Goal: Information Seeking & Learning: Check status

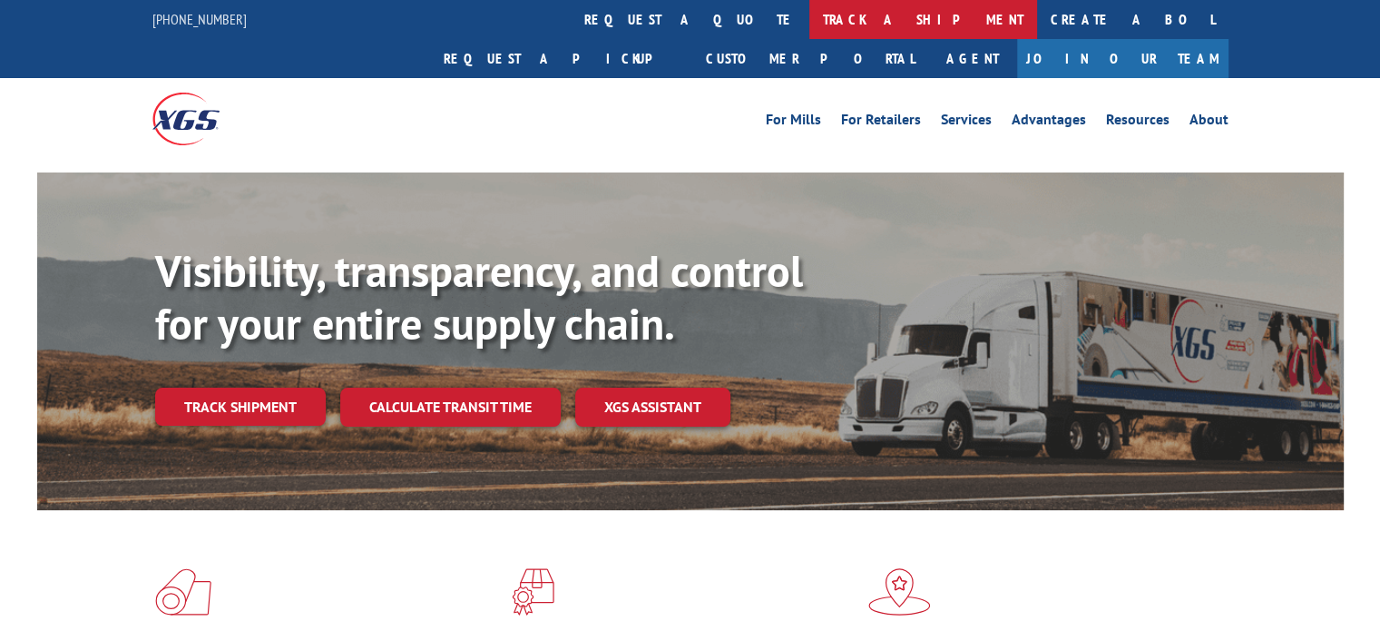
click at [809, 28] on link "track a shipment" at bounding box center [923, 19] width 228 height 39
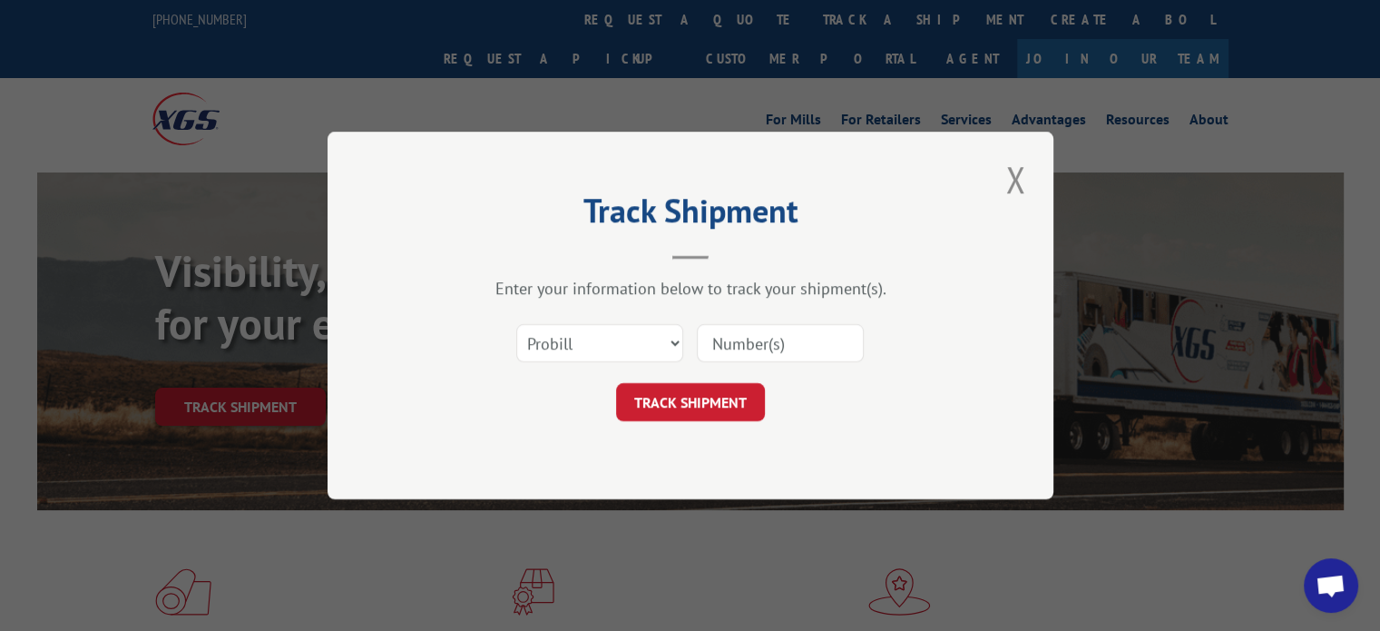
click at [755, 350] on input at bounding box center [780, 343] width 167 height 38
paste input "17513526"
type input "17513526"
click at [682, 395] on button "TRACK SHIPMENT" at bounding box center [690, 402] width 149 height 38
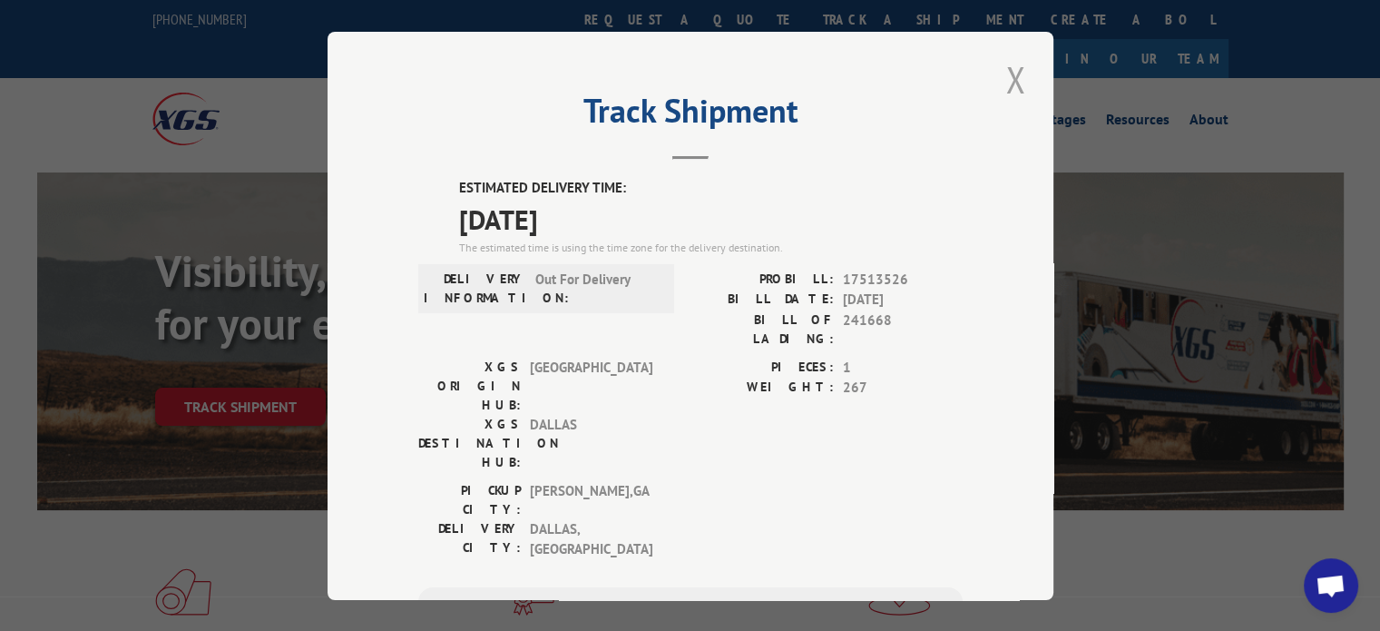
click at [1002, 90] on button "Close modal" at bounding box center [1015, 79] width 31 height 50
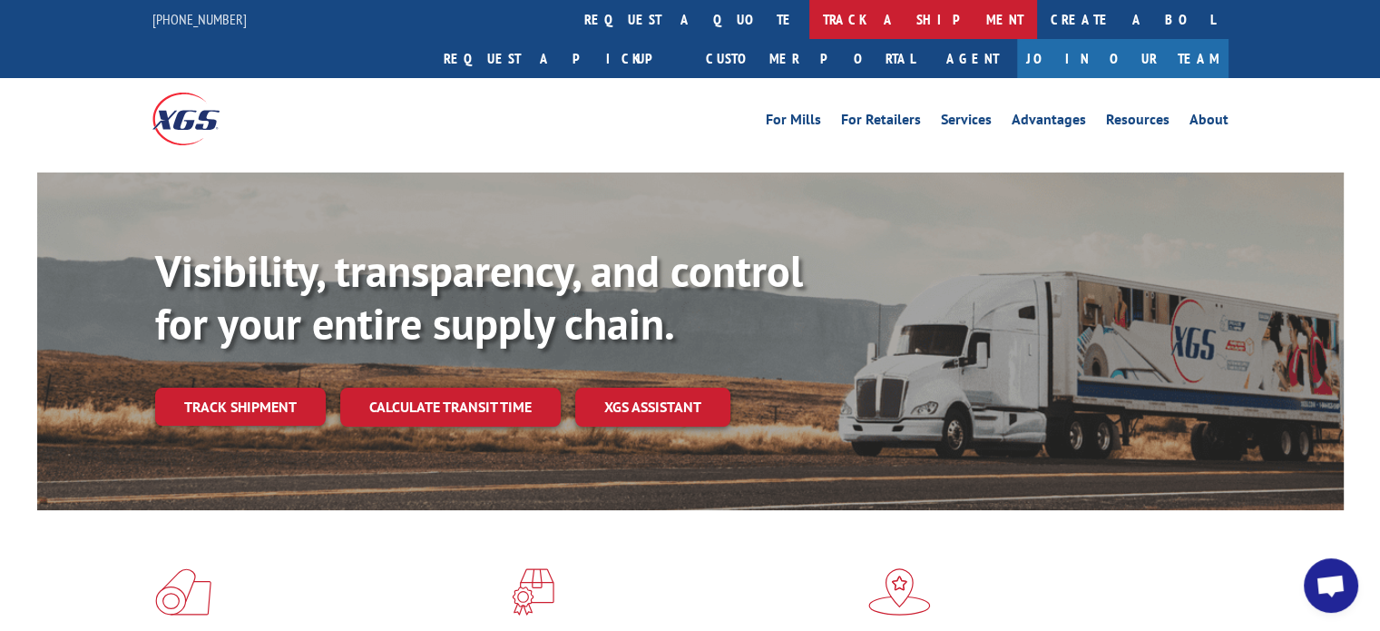
click at [809, 17] on link "track a shipment" at bounding box center [923, 19] width 228 height 39
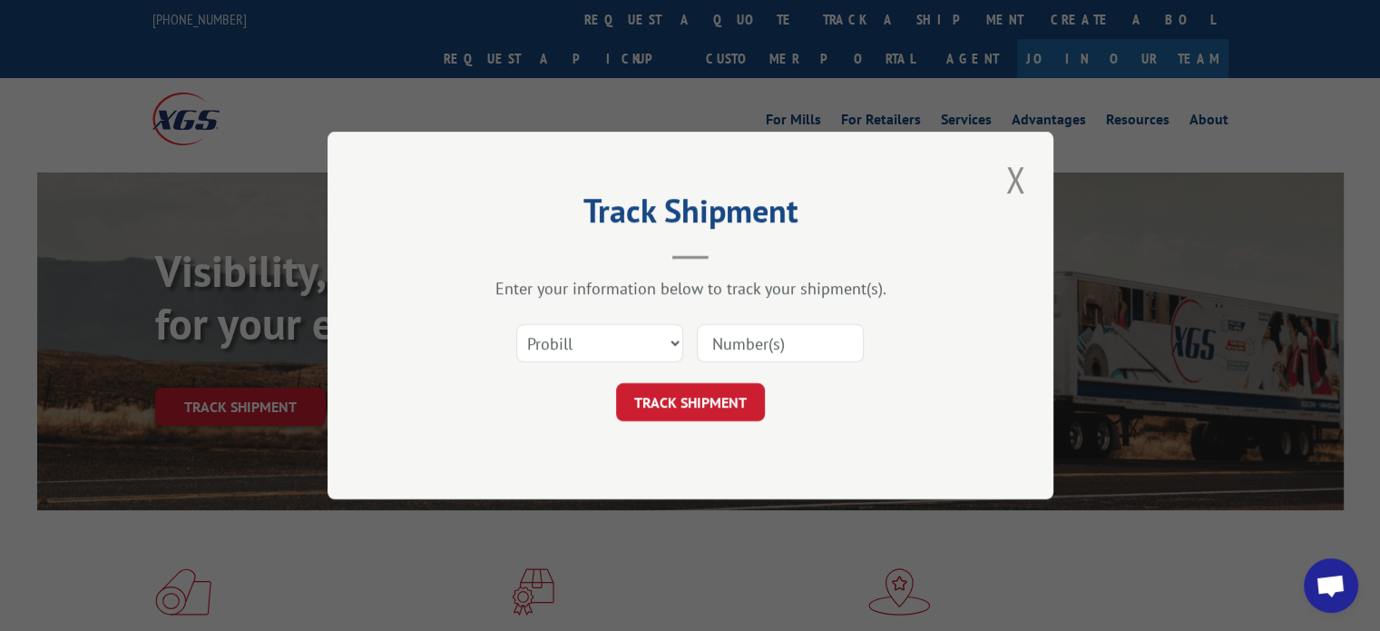
click at [742, 334] on input at bounding box center [780, 343] width 167 height 38
paste input "17514060"
type input "17514060"
click at [683, 407] on button "TRACK SHIPMENT" at bounding box center [690, 402] width 149 height 38
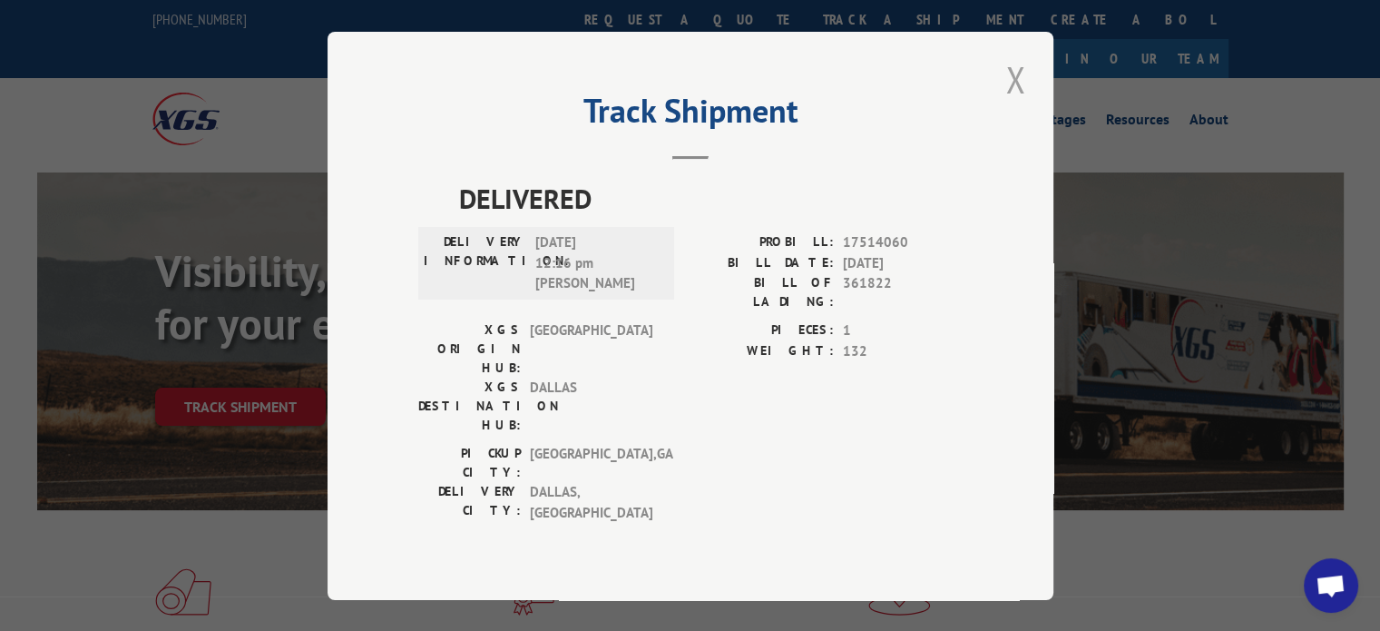
click at [1004, 100] on button "Close modal" at bounding box center [1015, 79] width 31 height 50
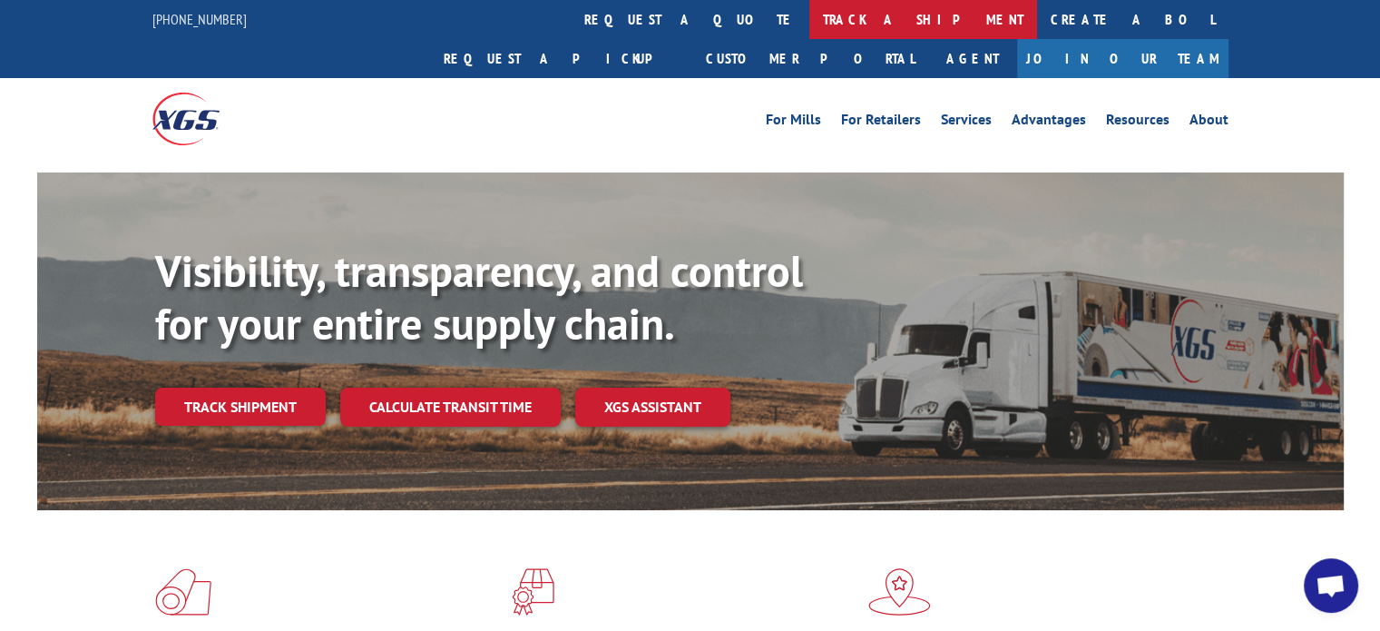
click at [809, 28] on link "track a shipment" at bounding box center [923, 19] width 228 height 39
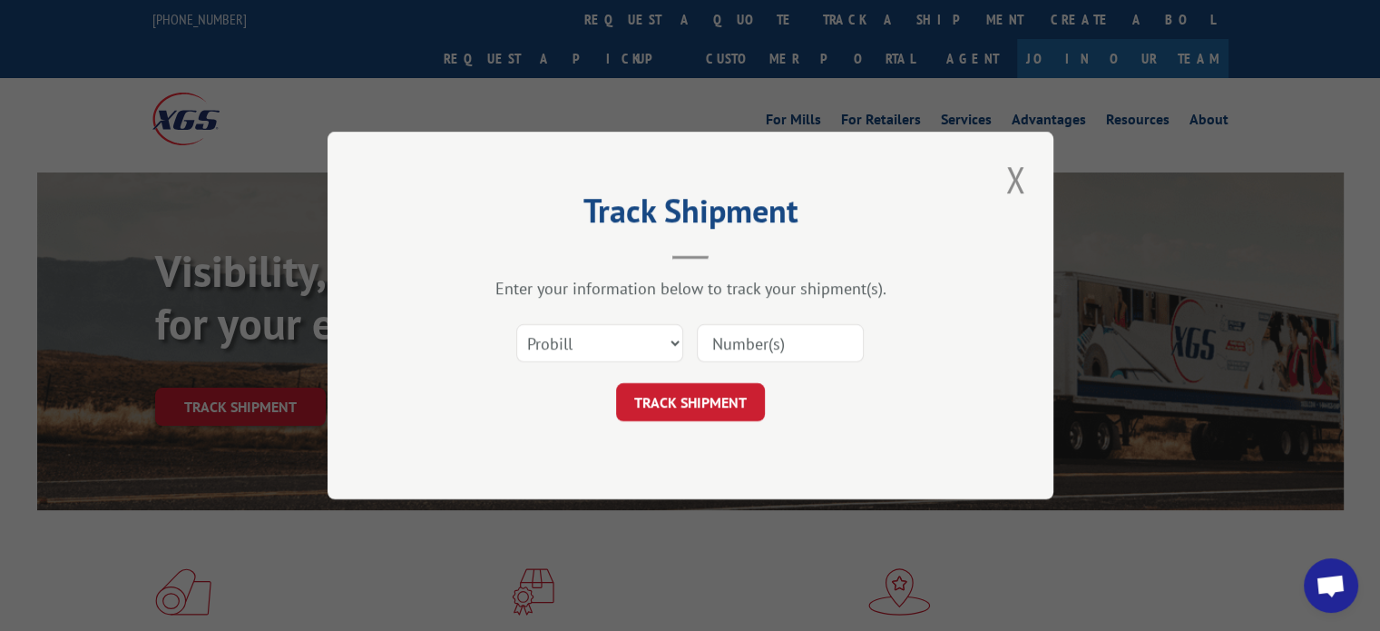
click at [763, 358] on input at bounding box center [780, 343] width 167 height 38
paste input "17513526"
type input "17513526"
click at [711, 393] on button "TRACK SHIPMENT" at bounding box center [690, 402] width 149 height 38
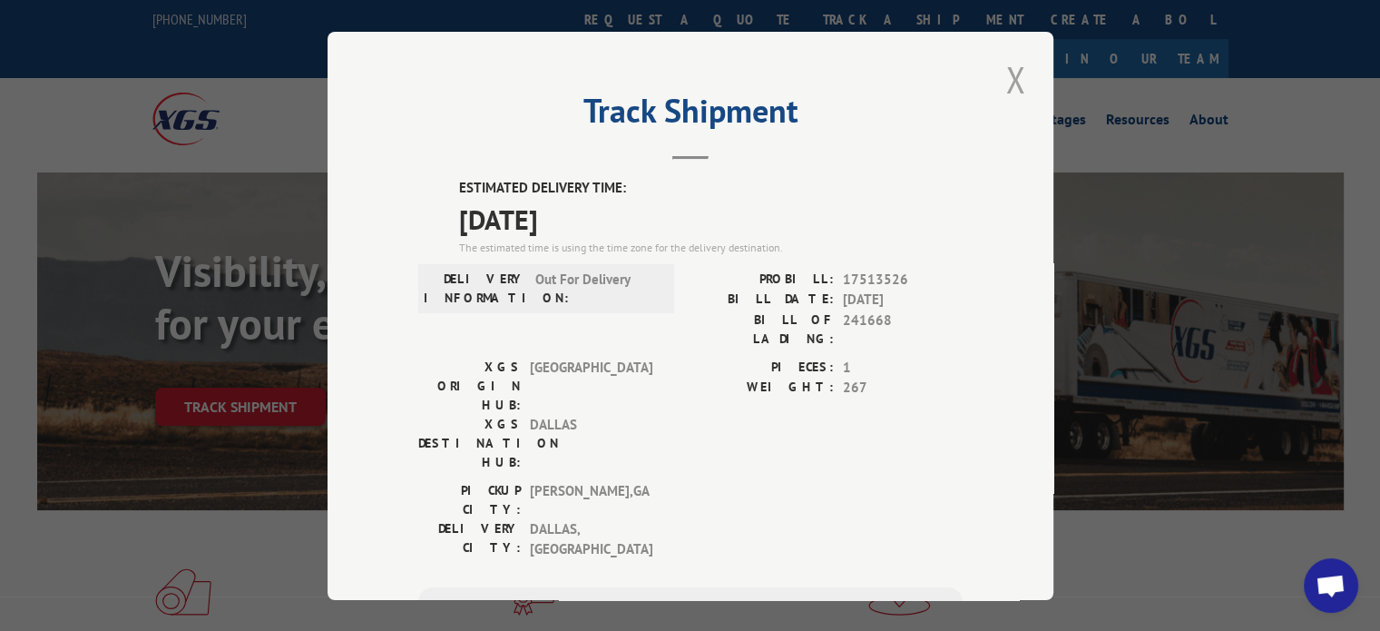
click at [1022, 81] on button "Close modal" at bounding box center [1015, 79] width 31 height 50
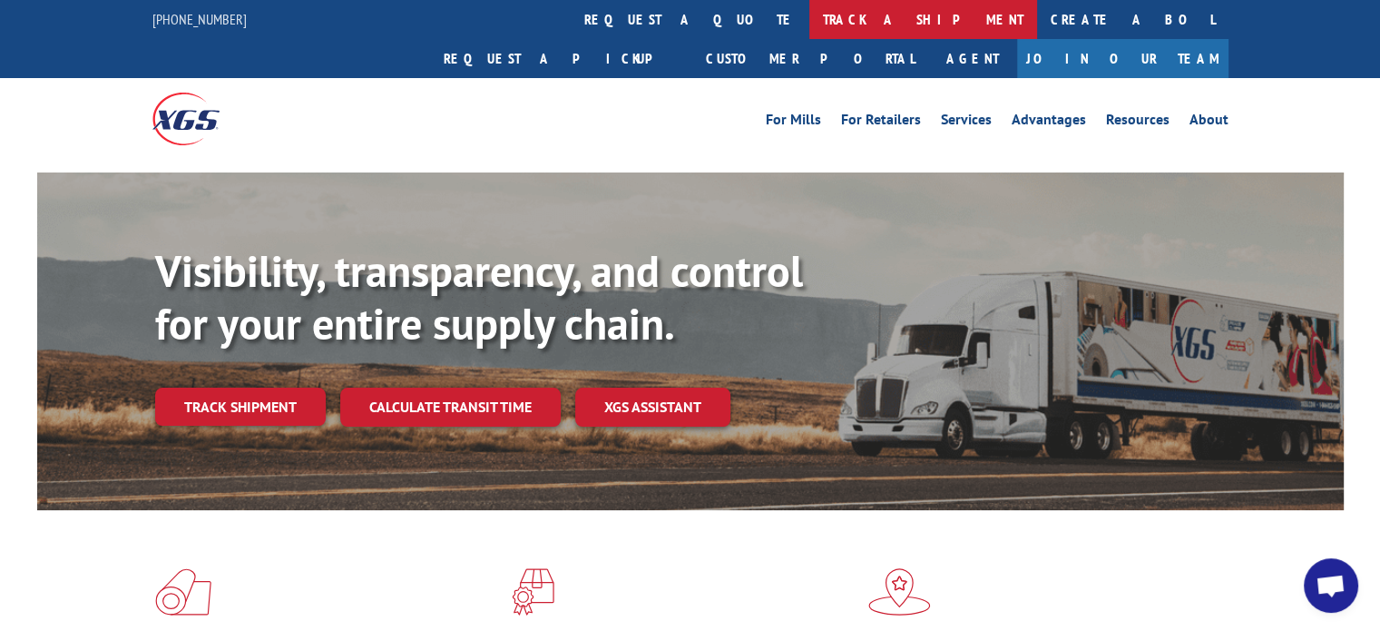
click at [809, 14] on link "track a shipment" at bounding box center [923, 19] width 228 height 39
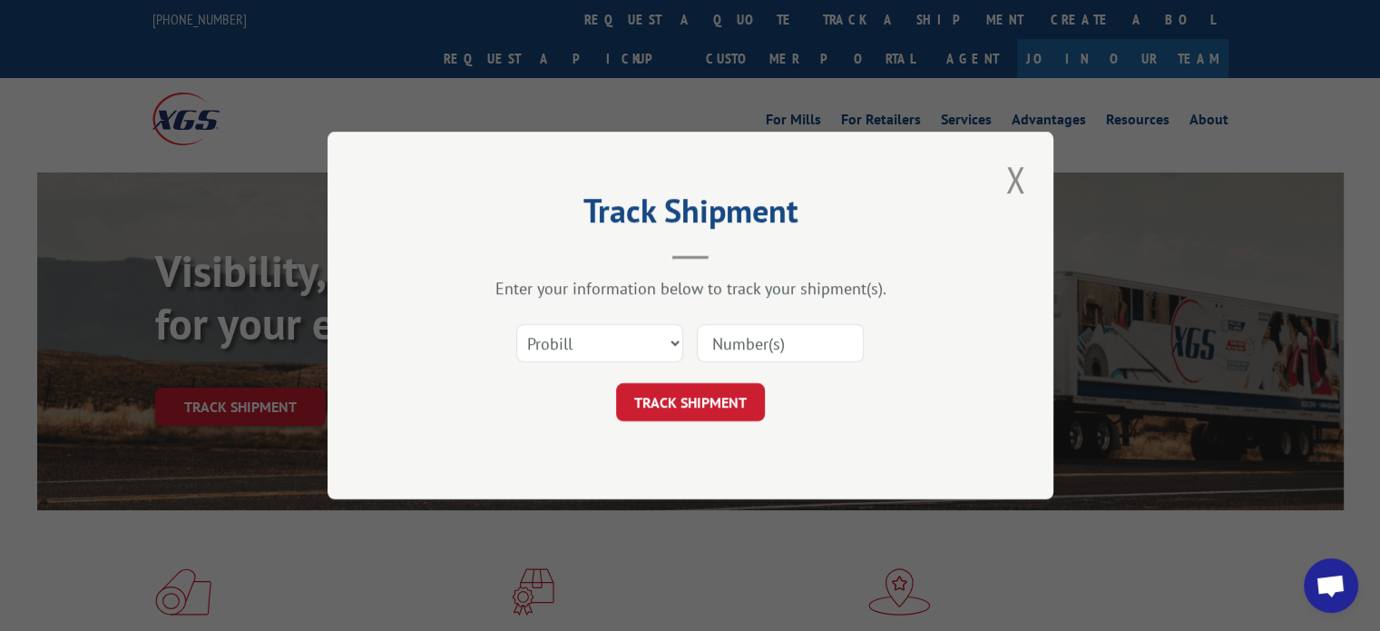
click at [741, 304] on div "Enter your information below to track your shipment(s). Select category... Prob…" at bounding box center [690, 349] width 544 height 143
click at [738, 346] on input at bounding box center [780, 343] width 167 height 38
paste input "12958078"
type input "12958078"
click at [690, 417] on button "TRACK SHIPMENT" at bounding box center [690, 402] width 149 height 38
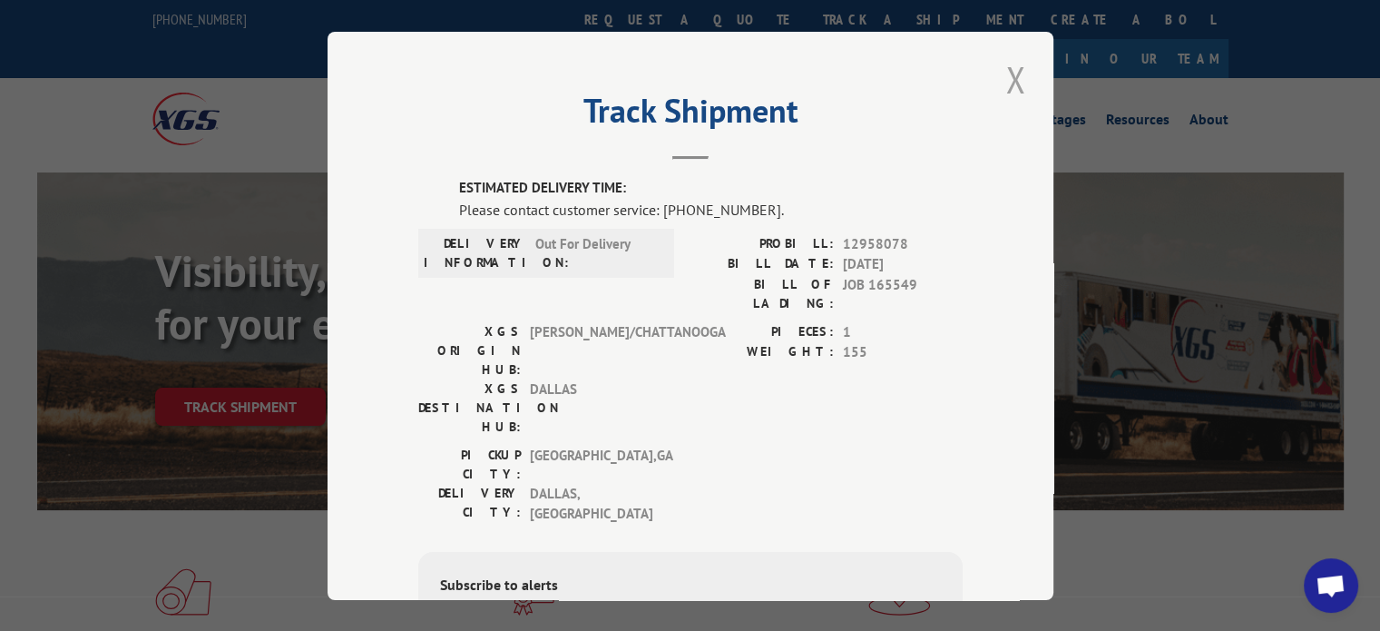
click at [1007, 77] on button "Close modal" at bounding box center [1015, 79] width 31 height 50
